Goal: Information Seeking & Learning: Learn about a topic

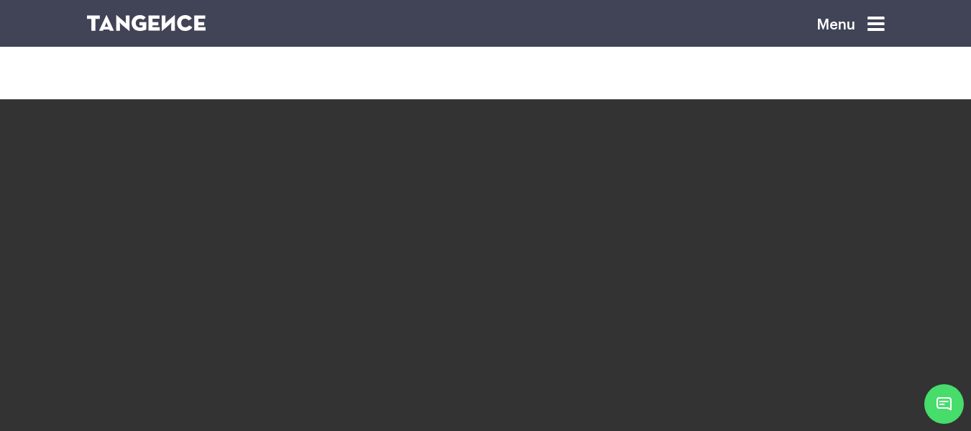
scroll to position [2307, 0]
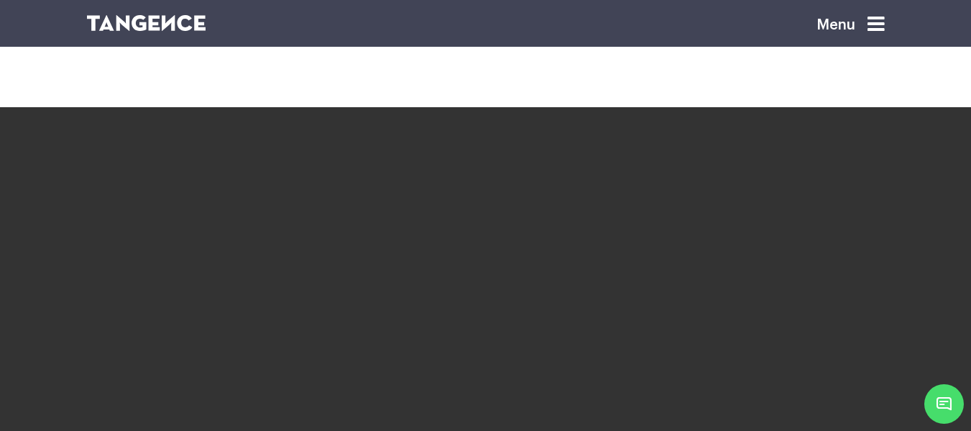
click at [869, 27] on div "Menu" at bounding box center [827, 30] width 115 height 37
click at [884, 22] on icon at bounding box center [876, 24] width 17 height 20
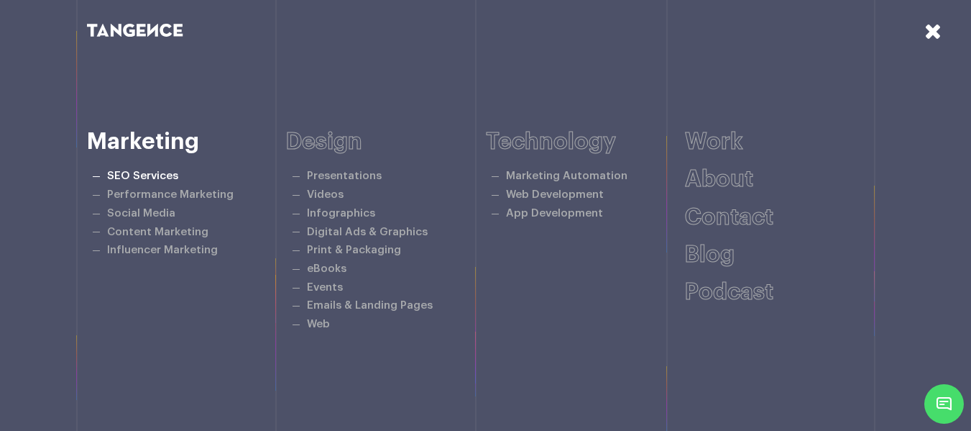
click at [150, 172] on link "SEO Services" at bounding box center [142, 175] width 71 height 11
click at [165, 175] on link "SEO Services" at bounding box center [142, 175] width 71 height 11
click at [158, 176] on link "SEO Services" at bounding box center [142, 175] width 71 height 11
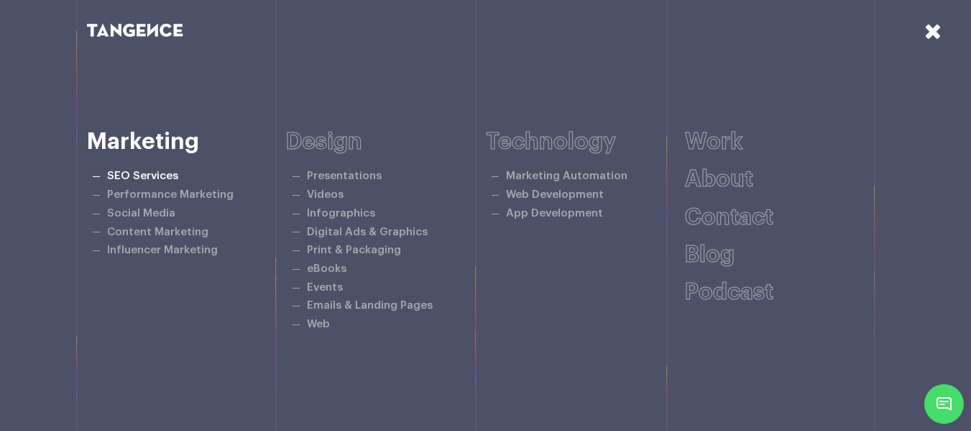
click at [158, 176] on link "SEO Services" at bounding box center [142, 175] width 71 height 11
